Goal: Navigation & Orientation: Find specific page/section

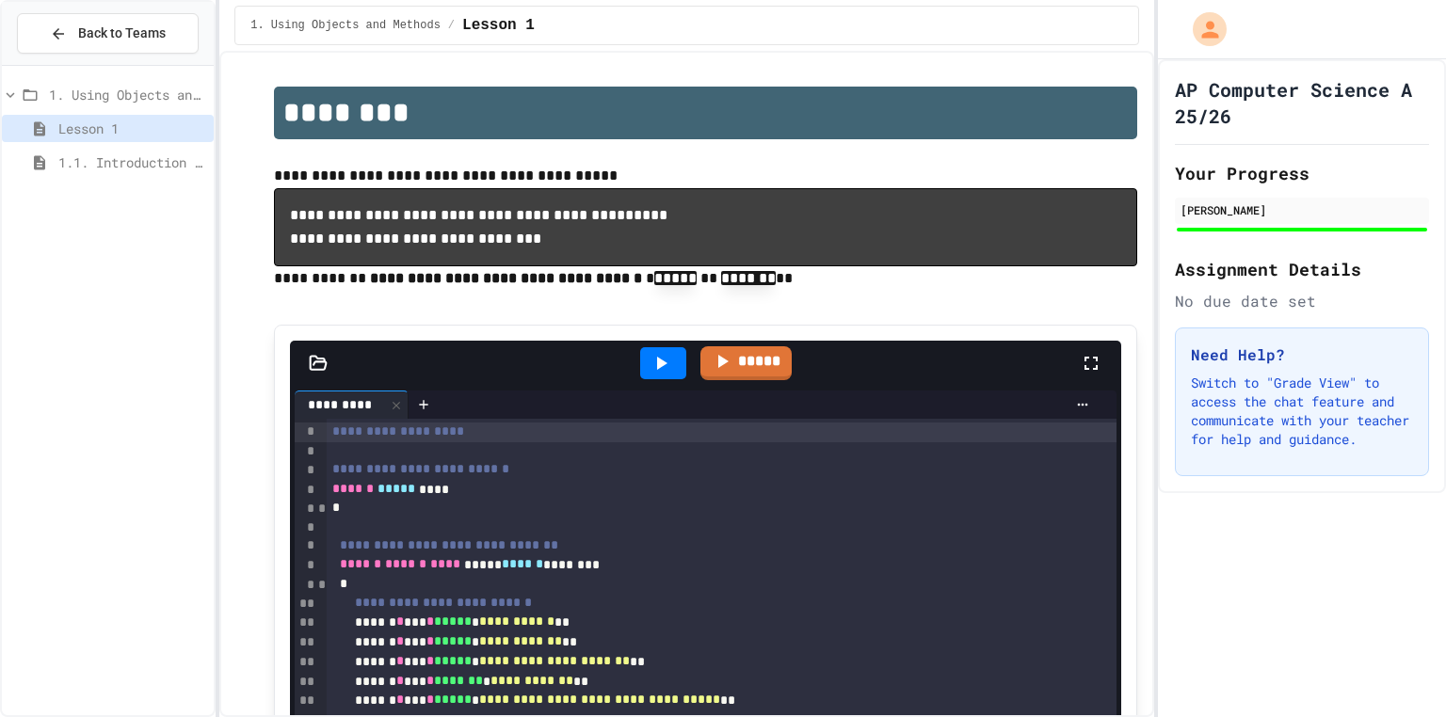
click at [145, 158] on span "1.1. Introduction to Algorithms, Programming, and Compilers" at bounding box center [132, 162] width 148 height 20
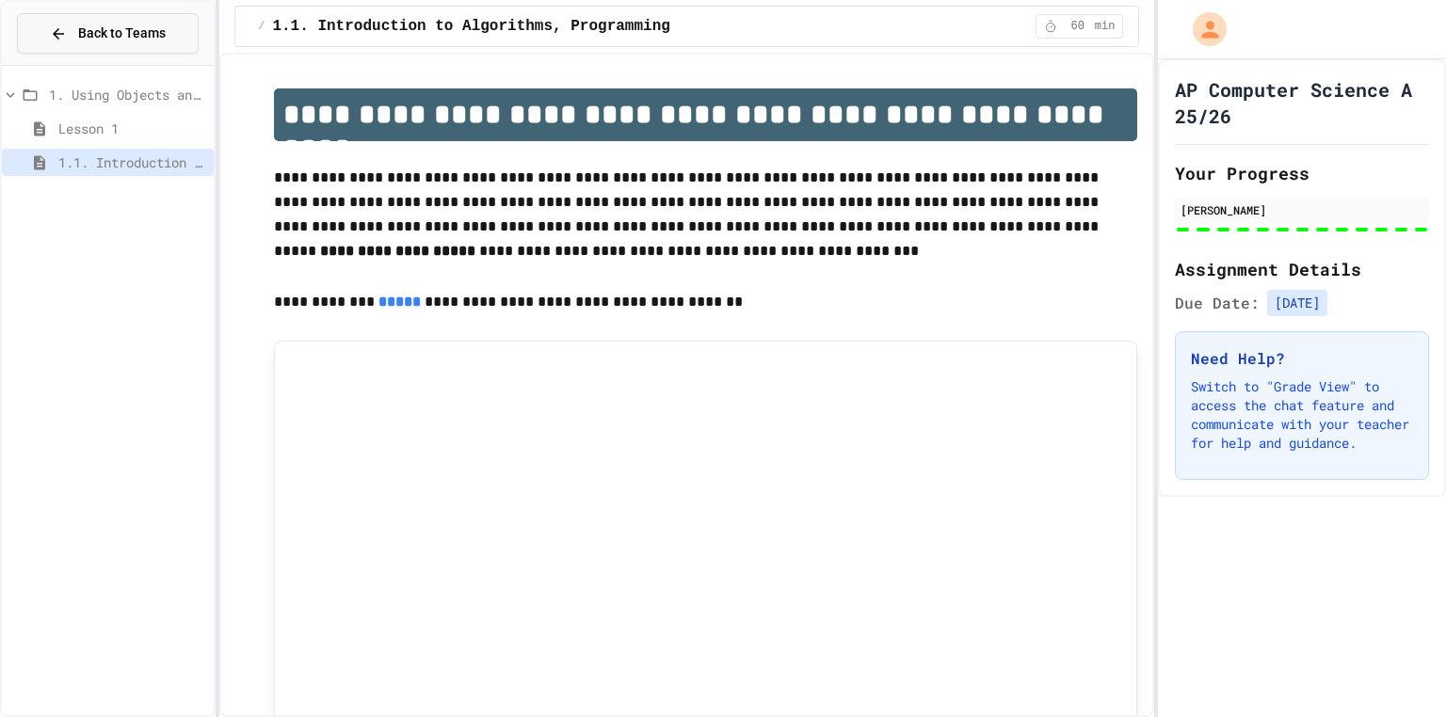
click at [87, 33] on span "Back to Teams" at bounding box center [122, 34] width 88 height 20
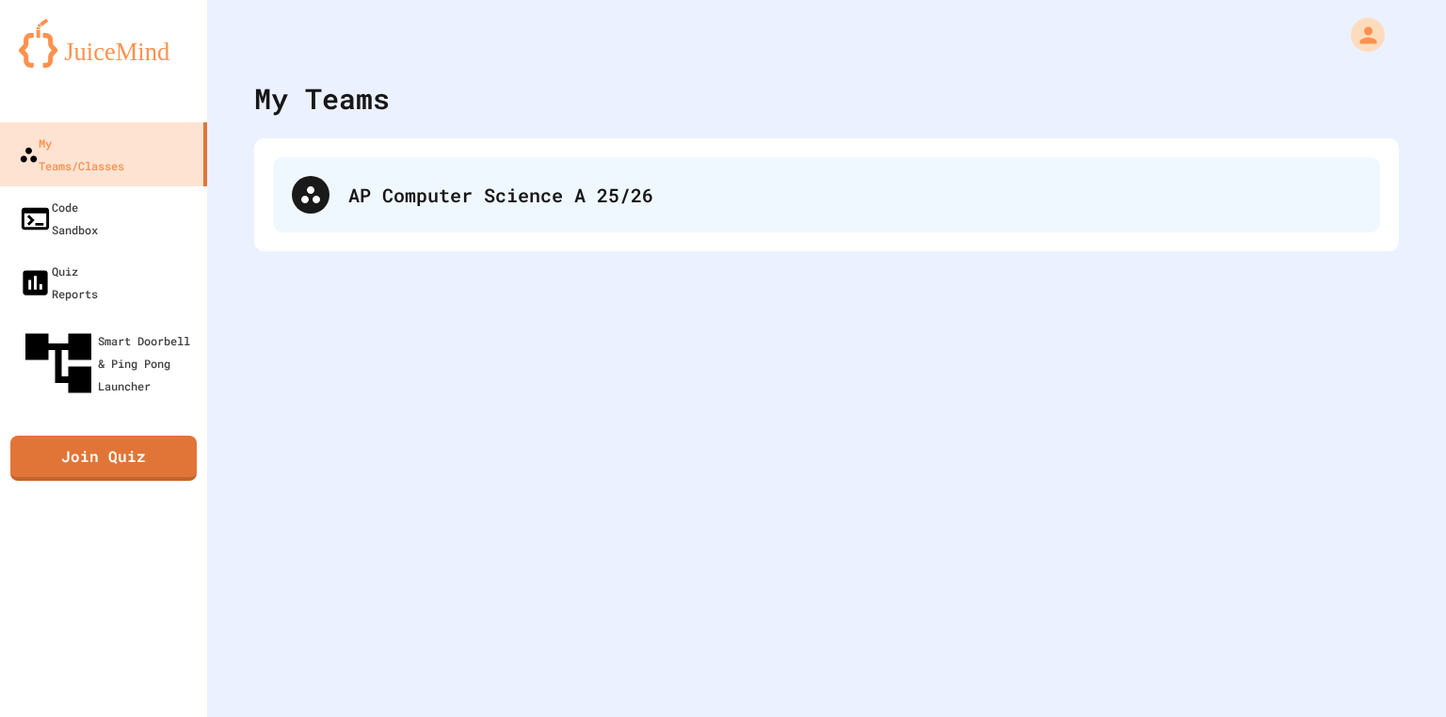
click at [313, 207] on div at bounding box center [311, 195] width 38 height 38
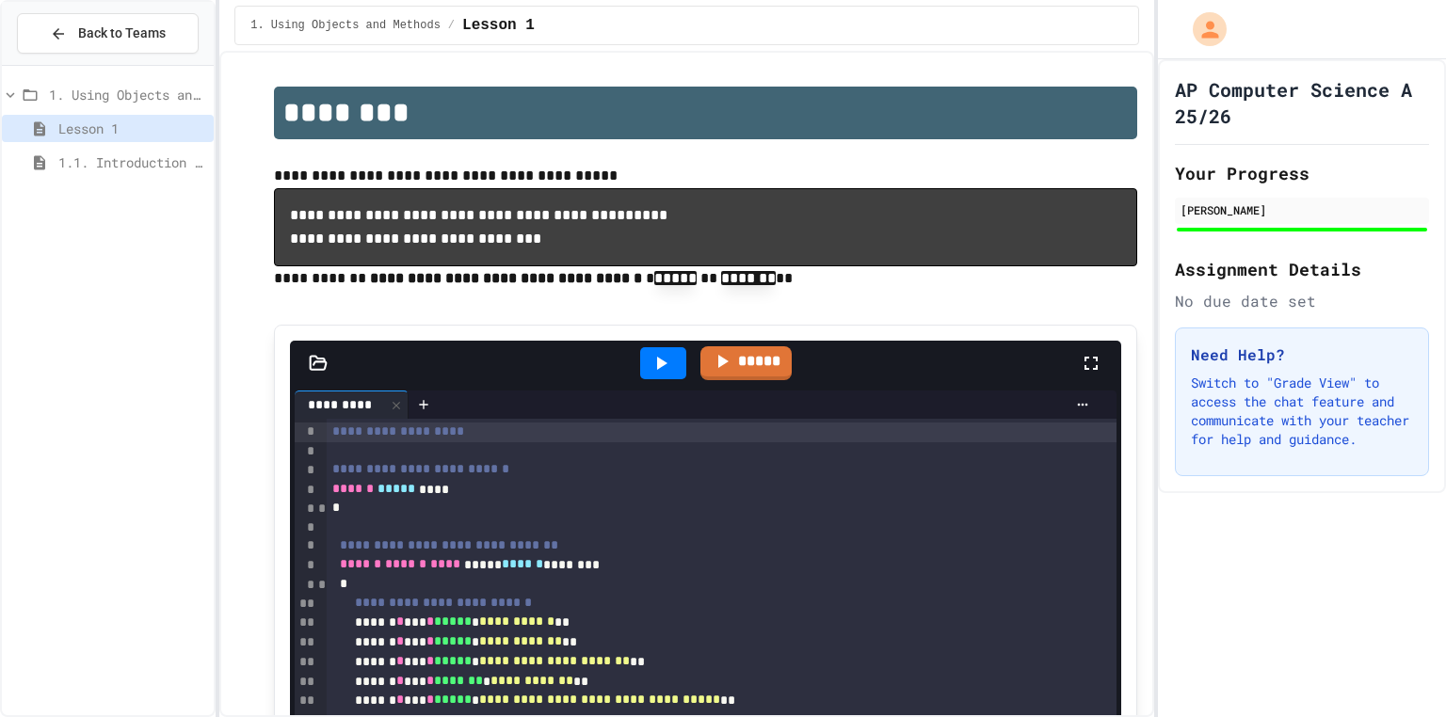
click at [95, 87] on span "1. Using Objects and Methods" at bounding box center [127, 95] width 157 height 20
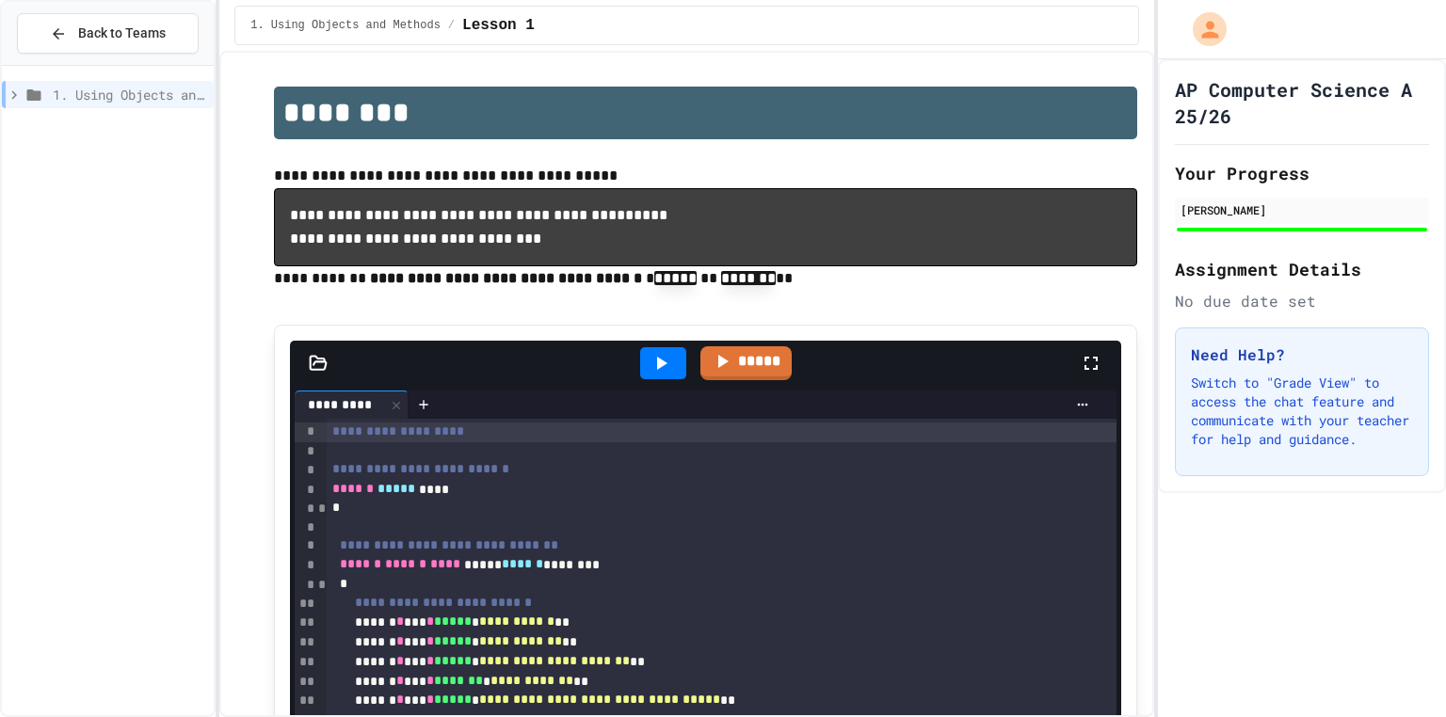
click at [95, 106] on div "1. Using Objects and Methods" at bounding box center [108, 94] width 212 height 27
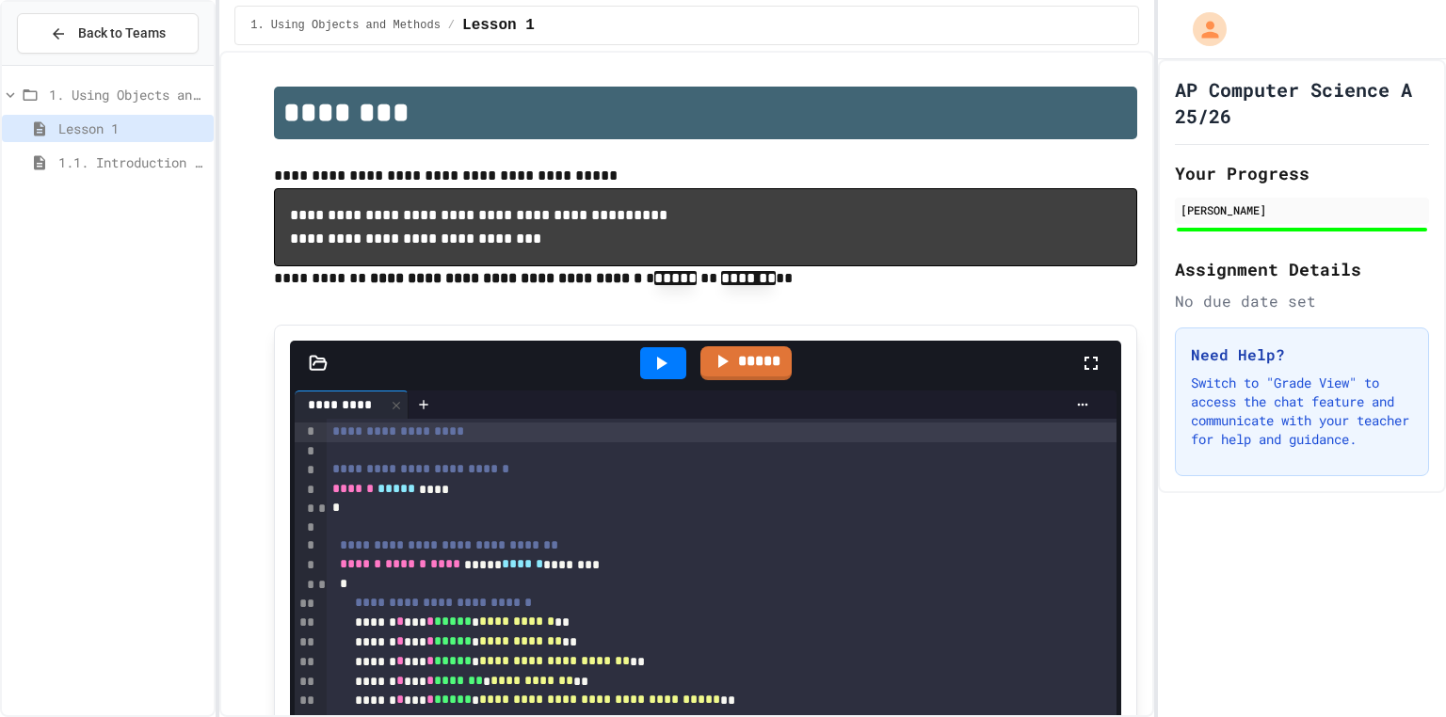
click at [100, 10] on div "Back to Teams" at bounding box center [108, 34] width 212 height 64
click at [1332, 90] on h1 "AP Computer Science A 25/26" at bounding box center [1302, 102] width 254 height 53
click at [14, 97] on icon at bounding box center [10, 95] width 17 height 17
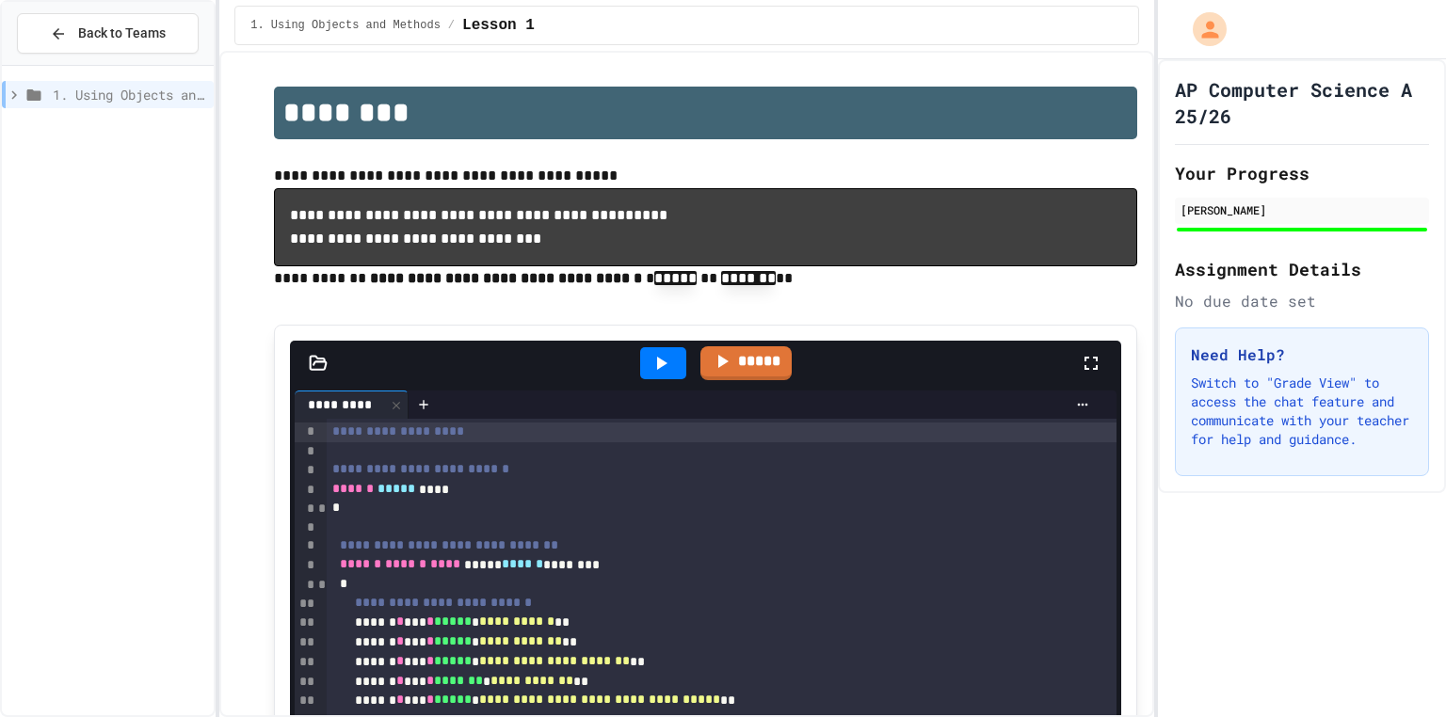
click at [14, 97] on icon at bounding box center [14, 95] width 17 height 17
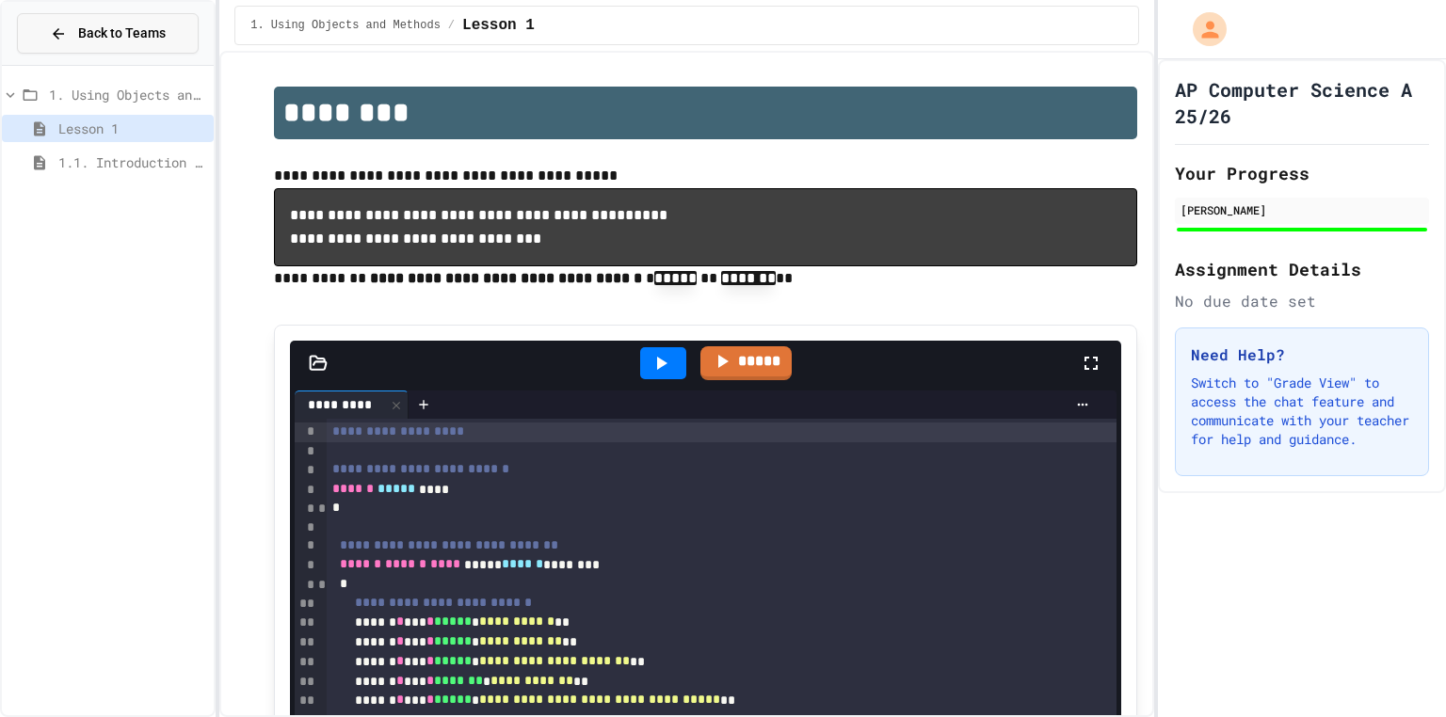
click at [79, 44] on button "Back to Teams" at bounding box center [108, 33] width 182 height 40
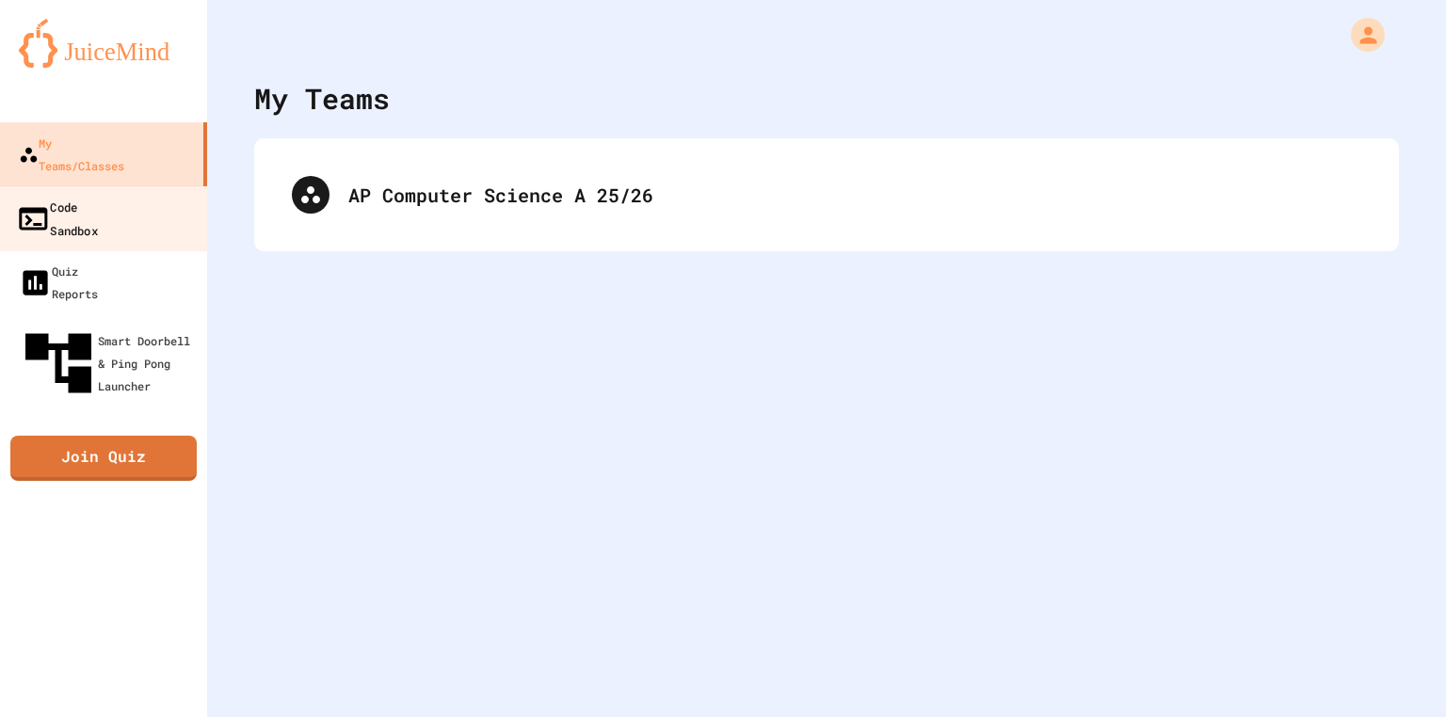
click at [97, 196] on link "Code Sandbox" at bounding box center [104, 218] width 214 height 66
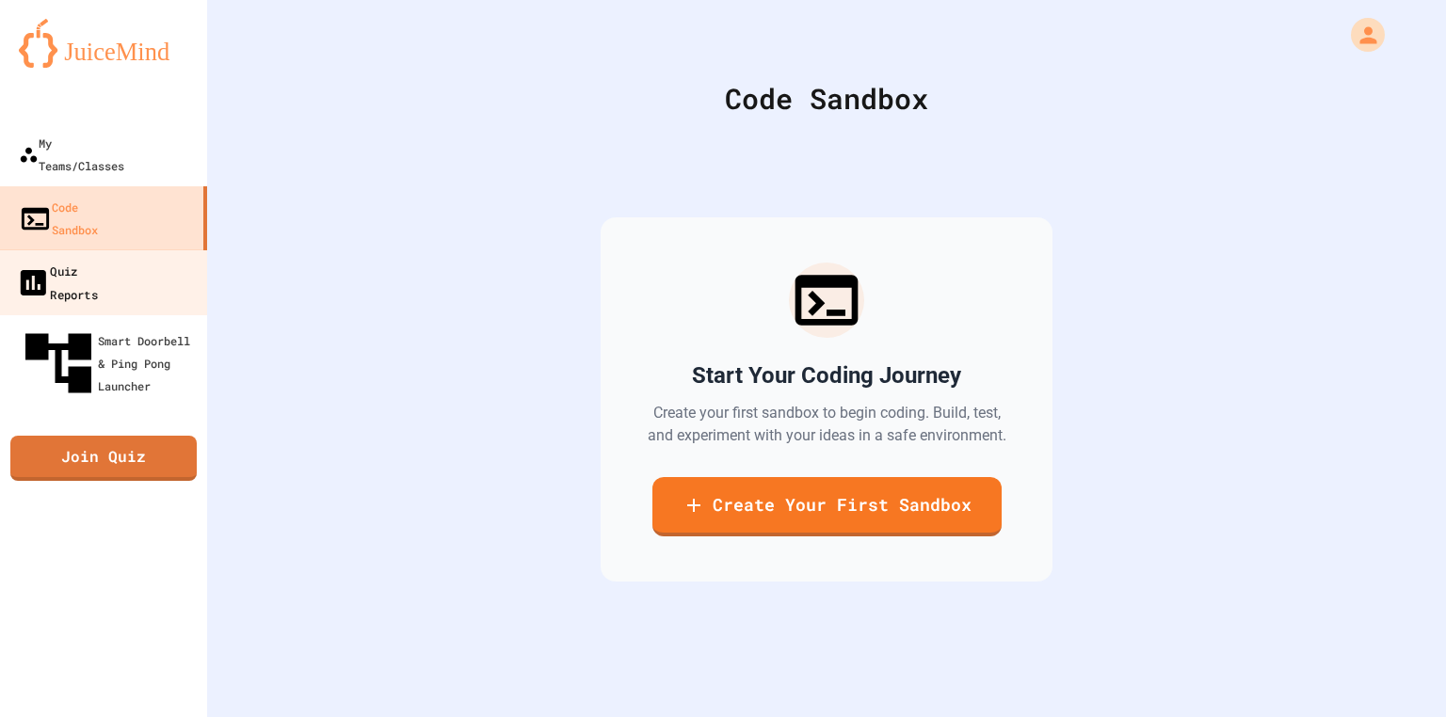
click at [98, 259] on div "Quiz Reports" at bounding box center [57, 282] width 82 height 46
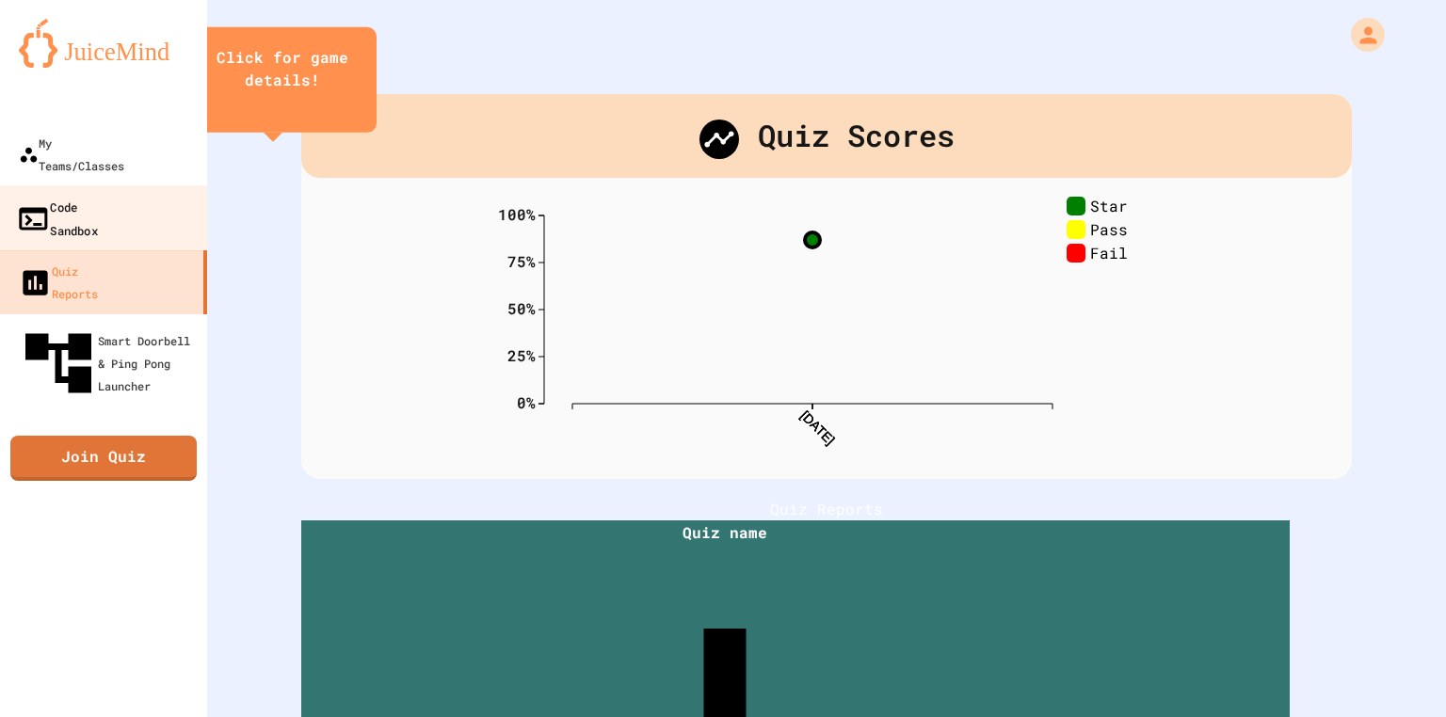
click at [76, 195] on div "Code Sandbox" at bounding box center [57, 218] width 82 height 46
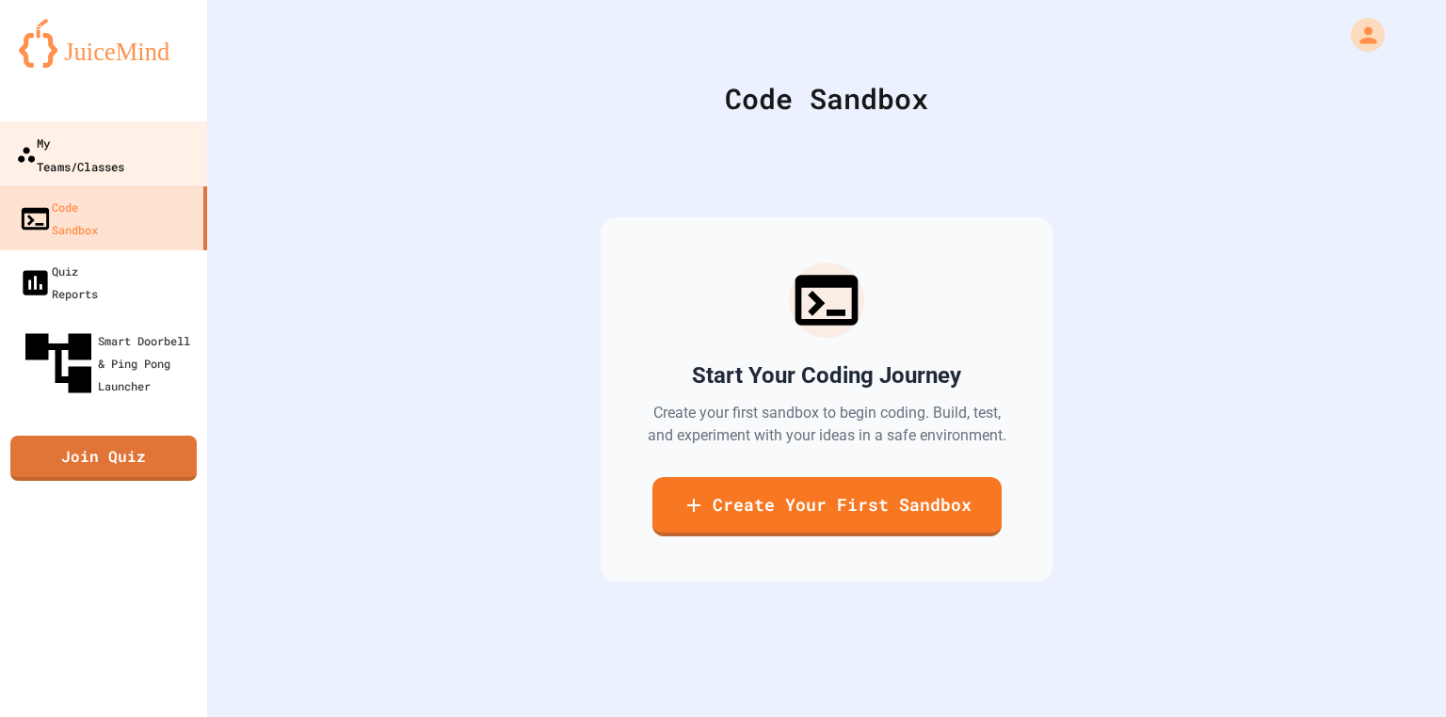
click at [72, 159] on link "My Teams/Classes" at bounding box center [104, 154] width 214 height 66
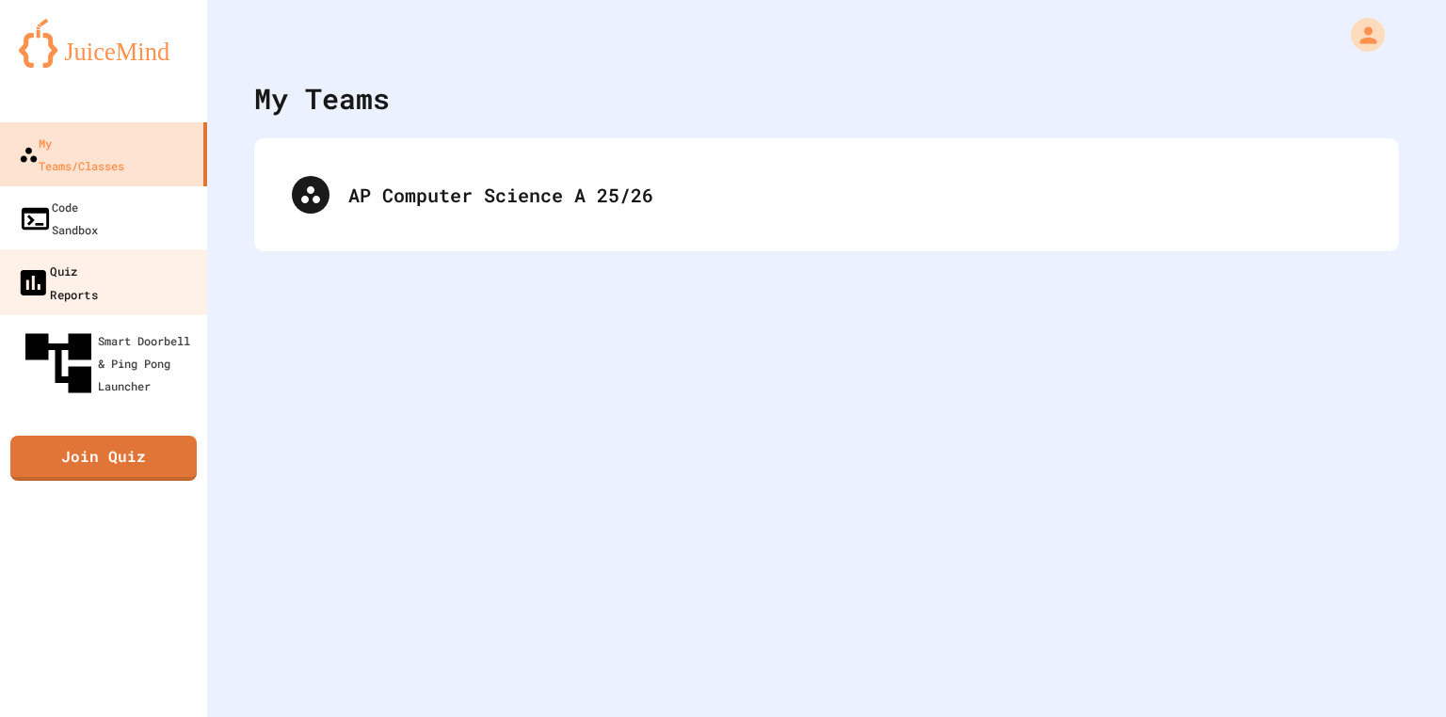
click at [38, 249] on link "Quiz Reports" at bounding box center [104, 282] width 214 height 66
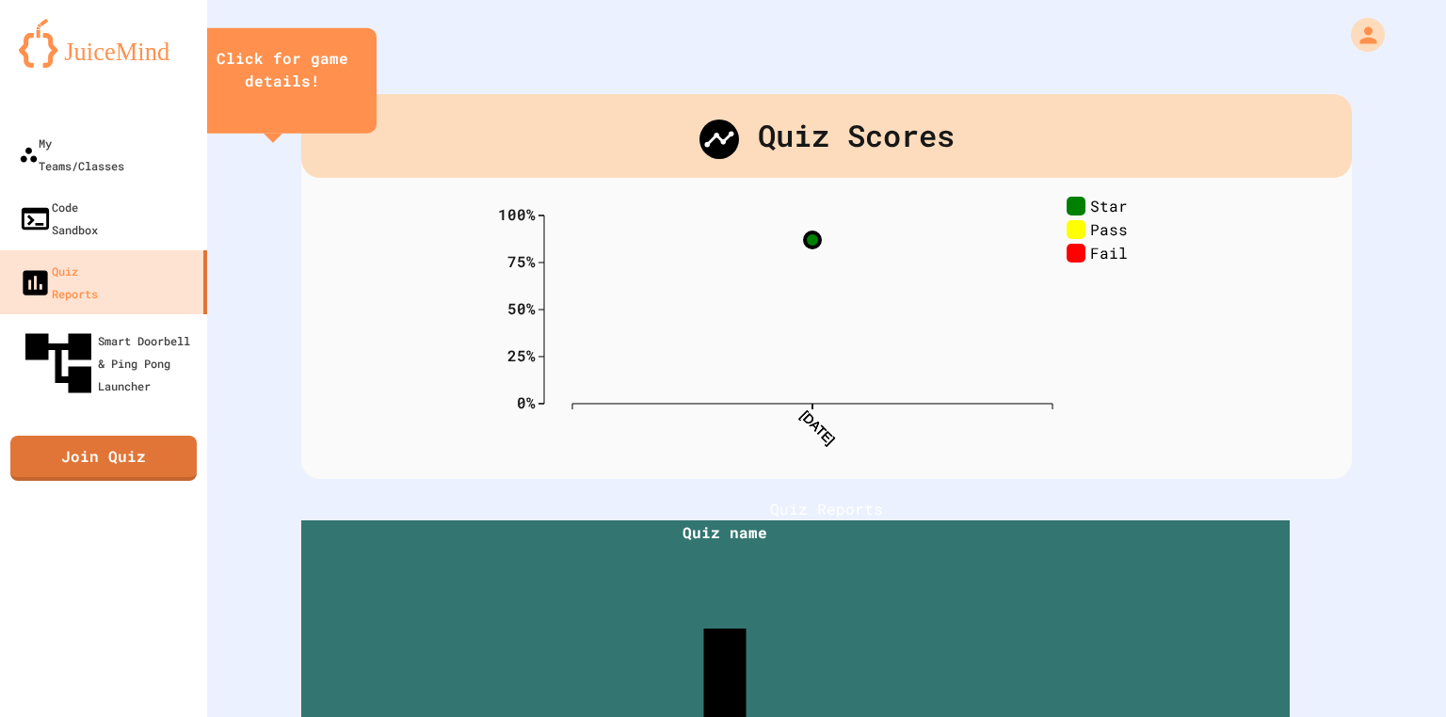
click at [1186, 414] on div "Quiz Scores 0% 25% 50% 75% 100% [DATE] [DATE] [DATE] Star Pass Fail 0 % Course:…" at bounding box center [826, 286] width 1050 height 385
